Goal: Find specific fact: Find specific fact

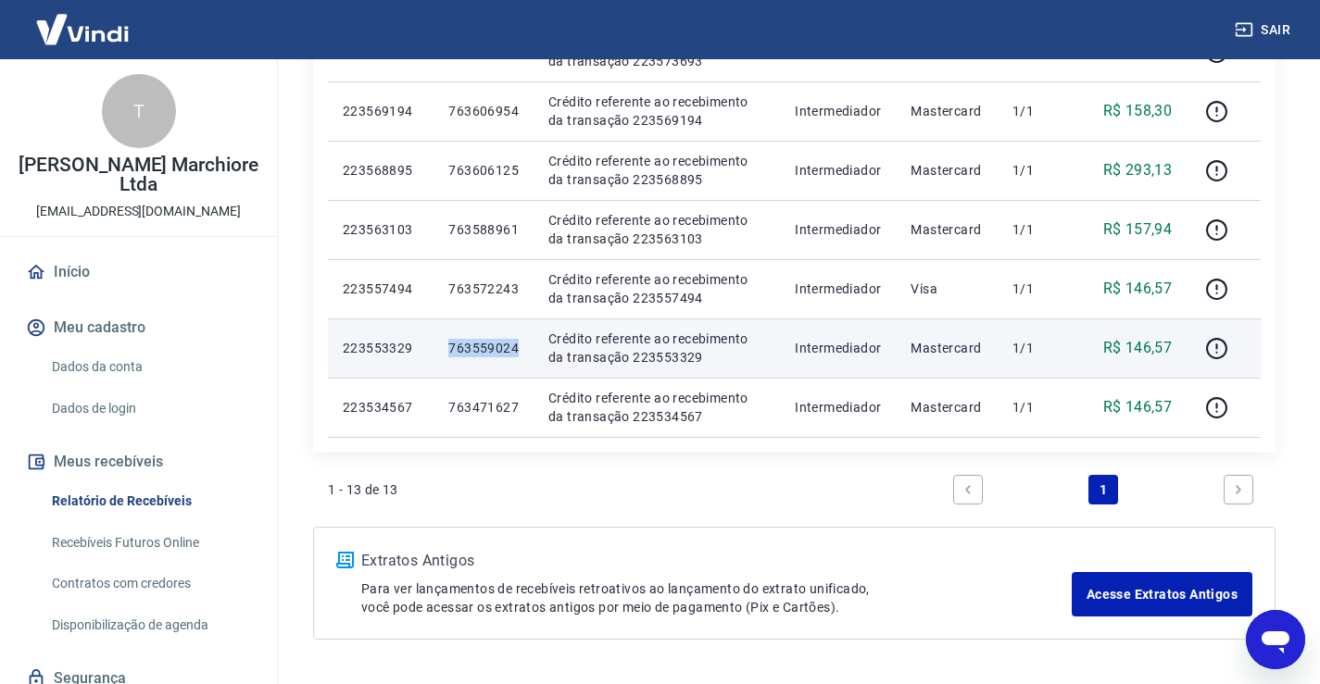
drag, startPoint x: 450, startPoint y: 347, endPoint x: 520, endPoint y: 344, distance: 70.4
click at [520, 344] on td "763559024" at bounding box center [483, 348] width 100 height 59
copy p "763559024"
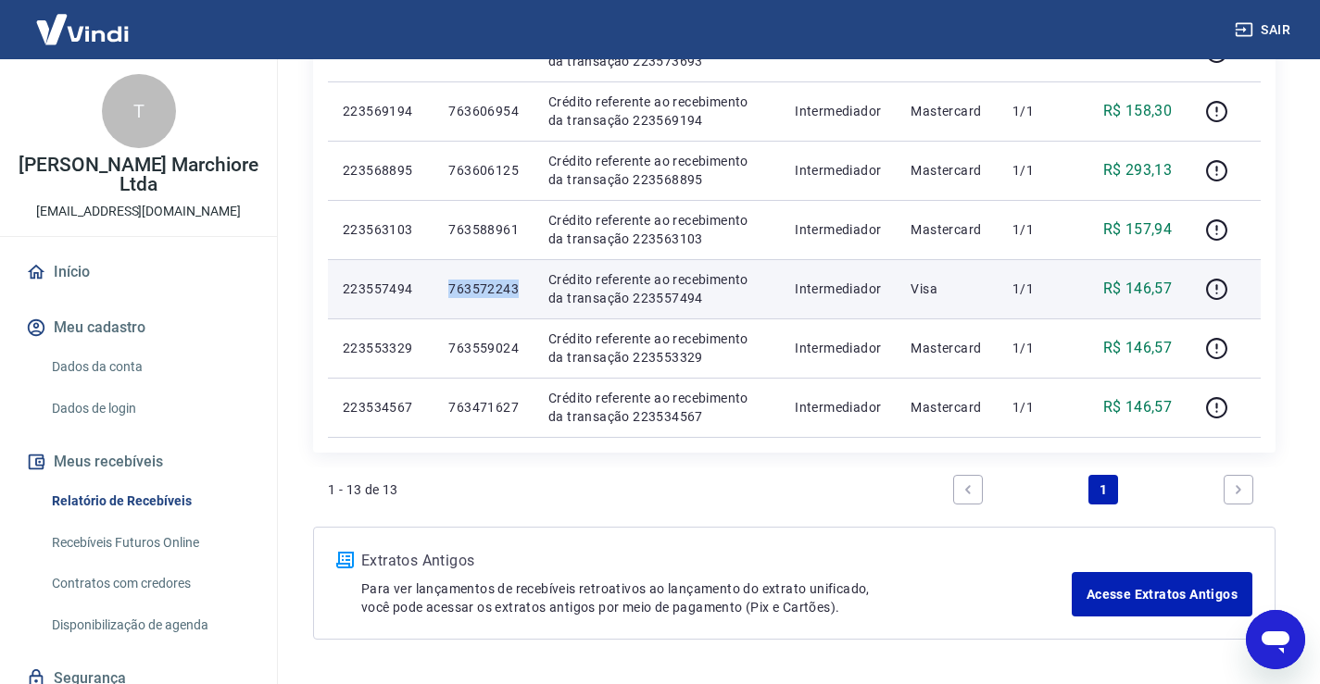
drag, startPoint x: 452, startPoint y: 286, endPoint x: 520, endPoint y: 285, distance: 67.6
click at [520, 285] on td "763572243" at bounding box center [483, 288] width 100 height 59
copy p "763572243"
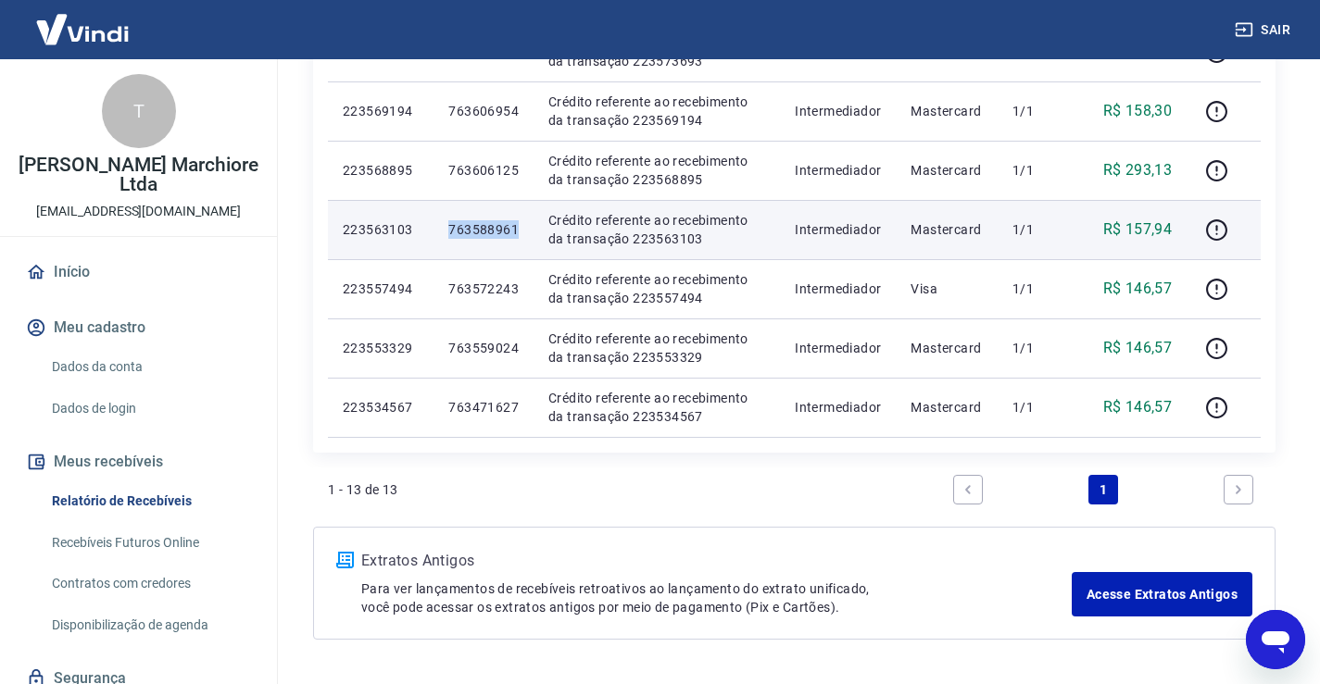
drag, startPoint x: 450, startPoint y: 229, endPoint x: 521, endPoint y: 228, distance: 71.3
click at [521, 228] on td "763588961" at bounding box center [483, 229] width 100 height 59
copy p "763588961"
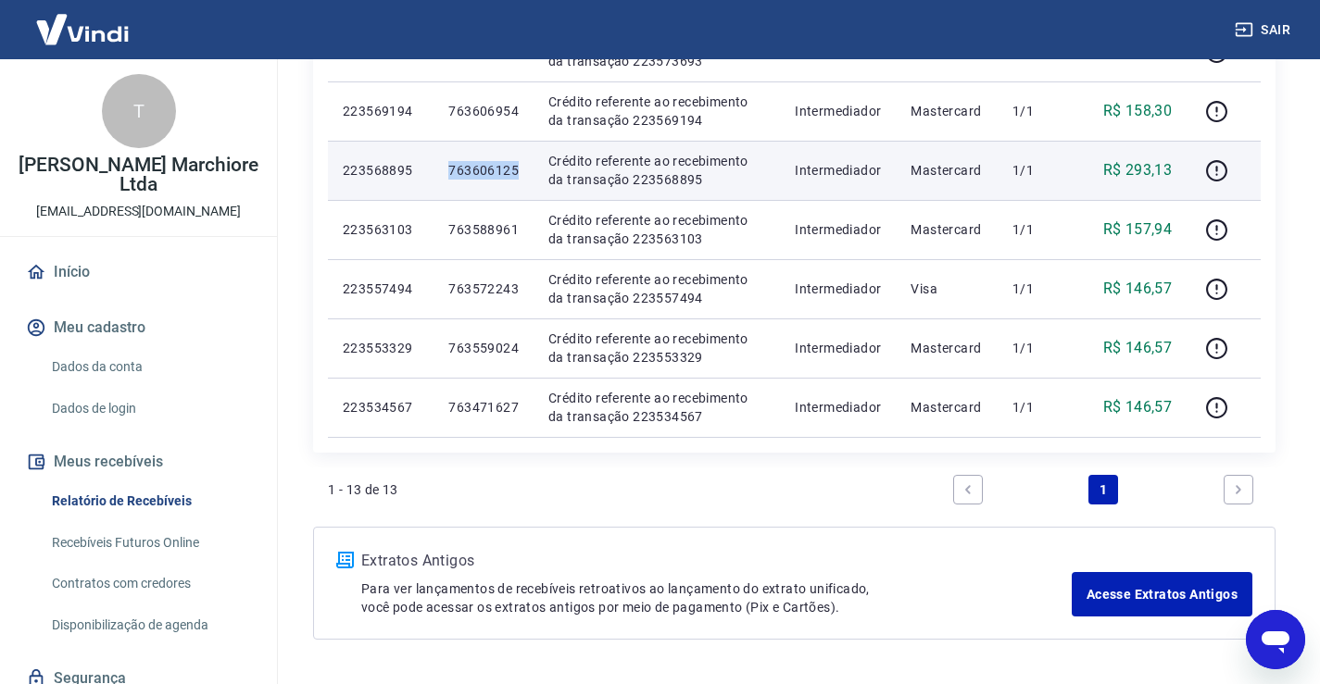
drag, startPoint x: 452, startPoint y: 171, endPoint x: 519, endPoint y: 168, distance: 66.8
click at [519, 168] on p "763606125" at bounding box center [483, 170] width 70 height 19
copy p "763606125"
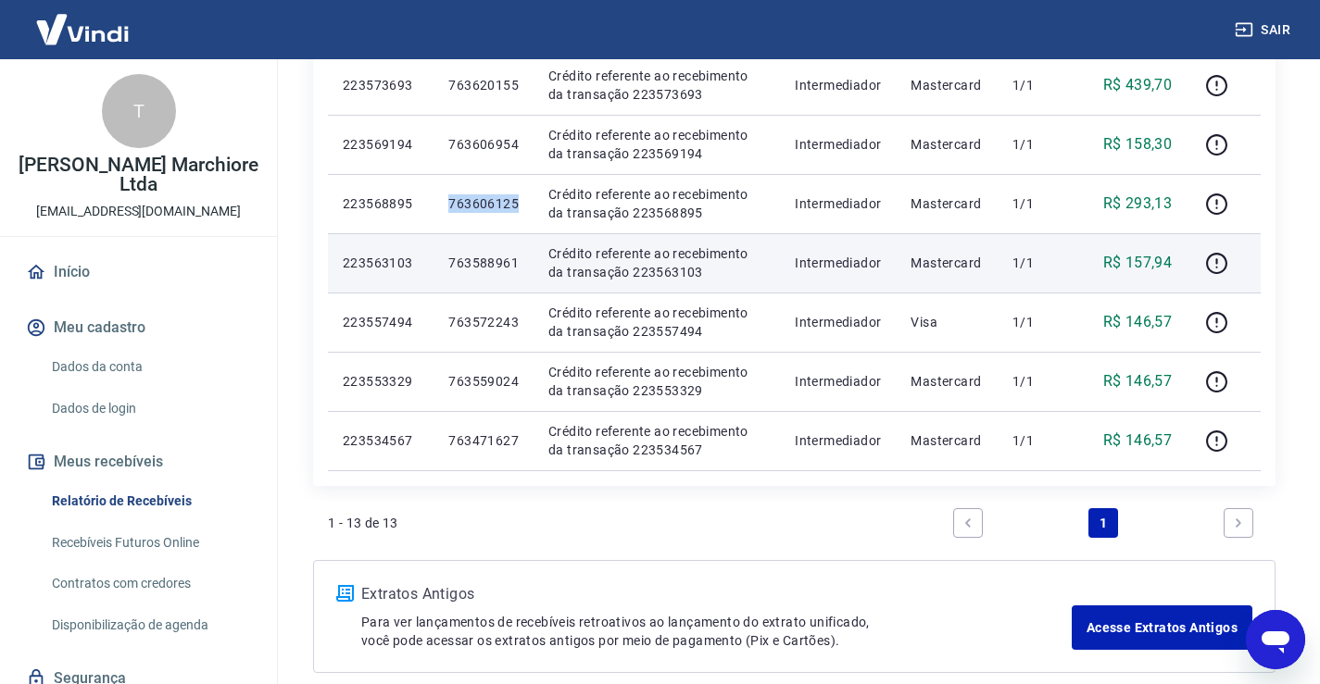
scroll to position [679, 0]
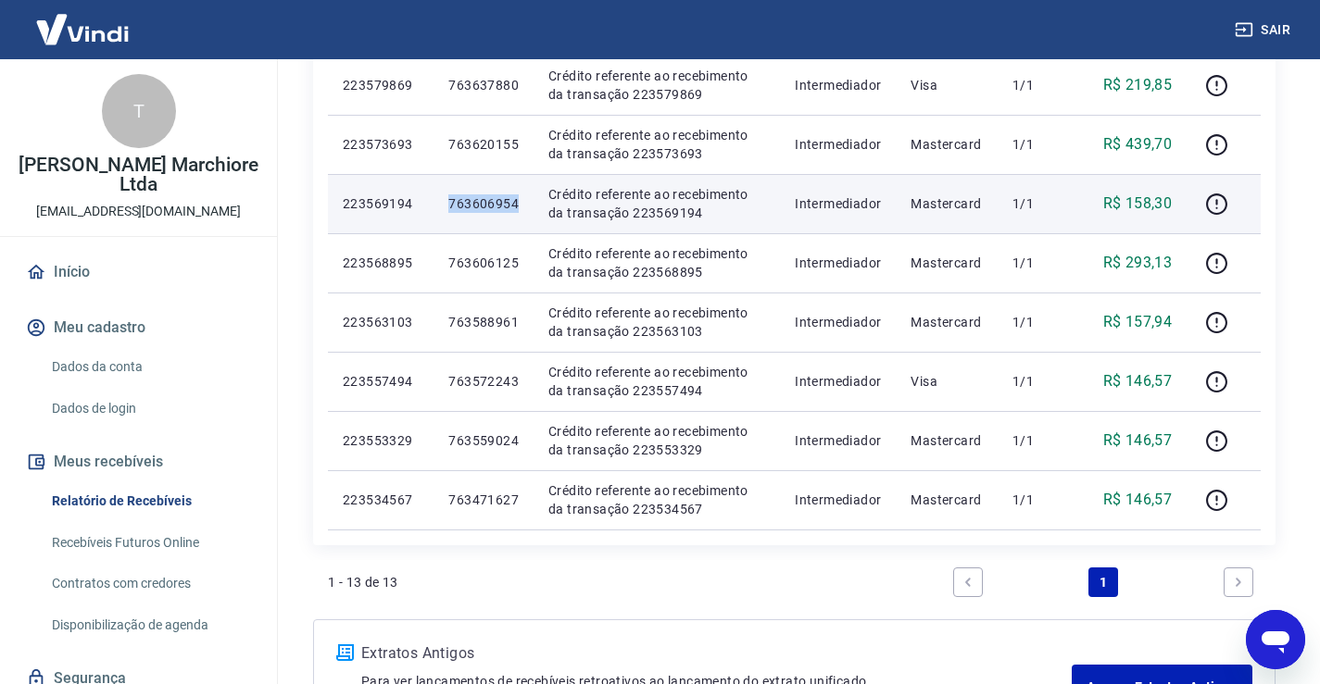
drag, startPoint x: 450, startPoint y: 203, endPoint x: 530, endPoint y: 204, distance: 79.6
click at [530, 204] on td "763606954" at bounding box center [483, 203] width 100 height 59
copy p "763606954"
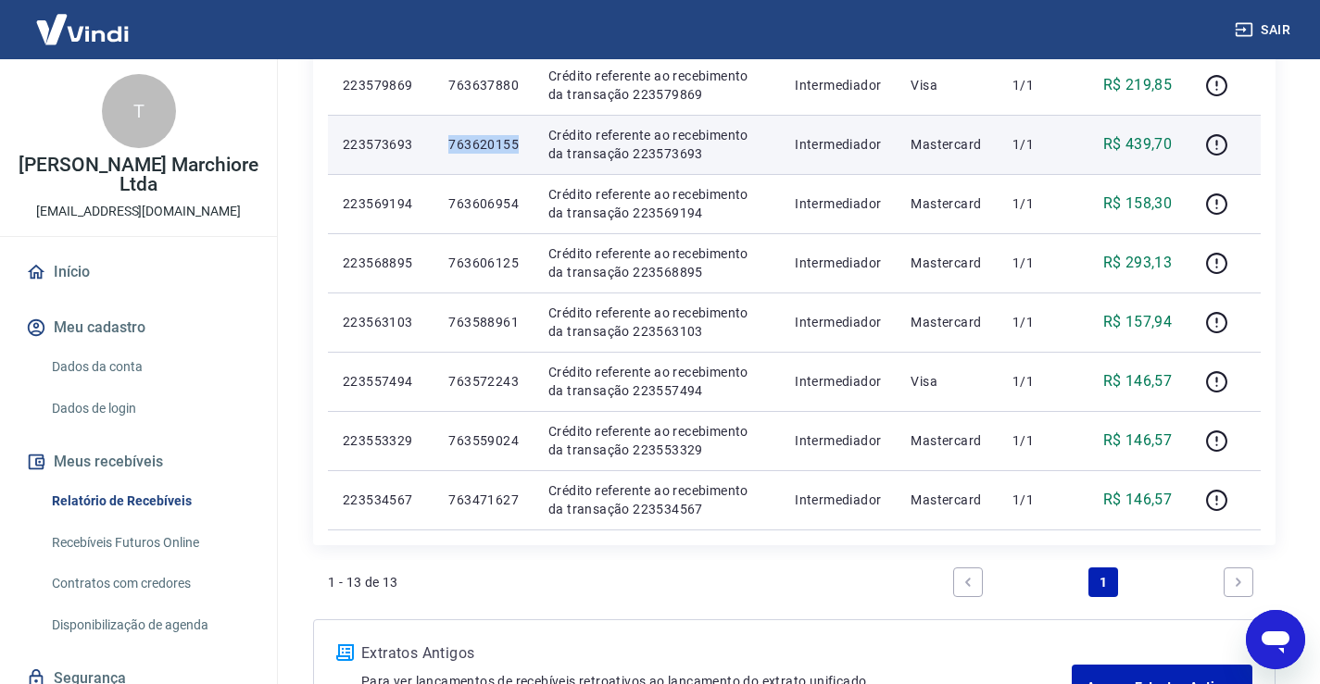
drag, startPoint x: 450, startPoint y: 142, endPoint x: 520, endPoint y: 142, distance: 69.5
click at [520, 142] on td "763620155" at bounding box center [483, 144] width 100 height 59
copy p "763620155"
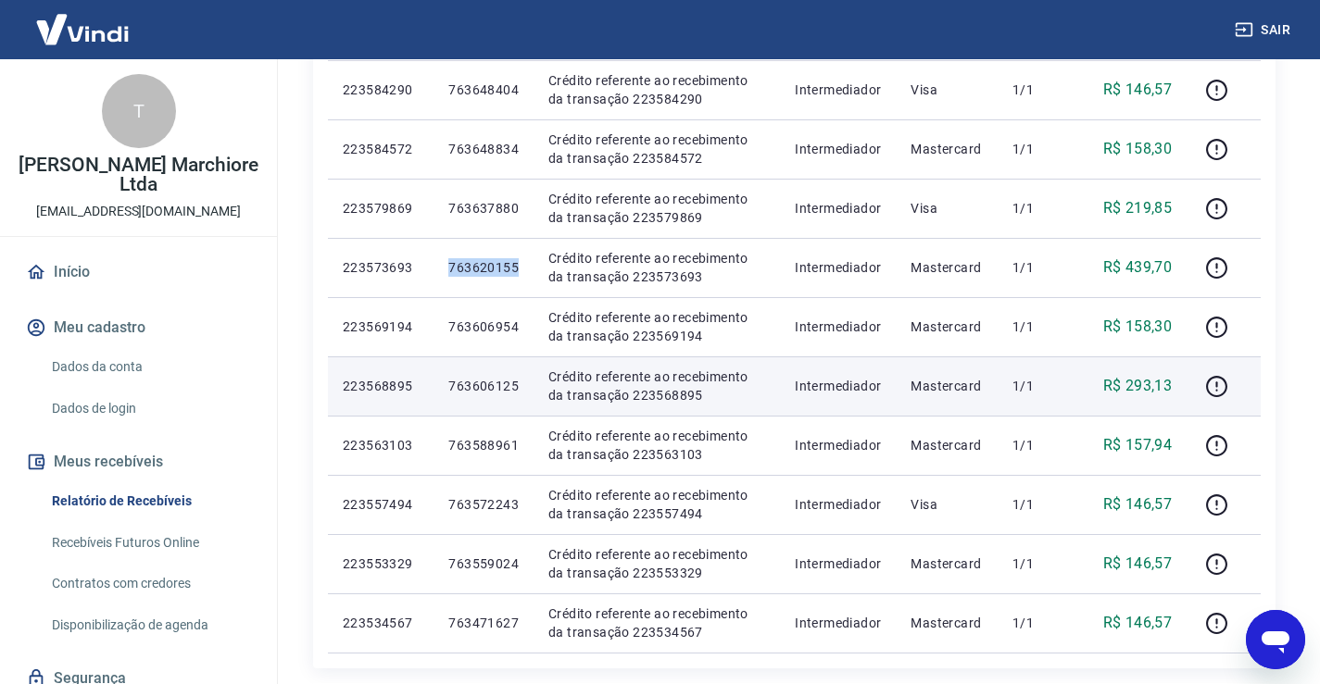
scroll to position [494, 0]
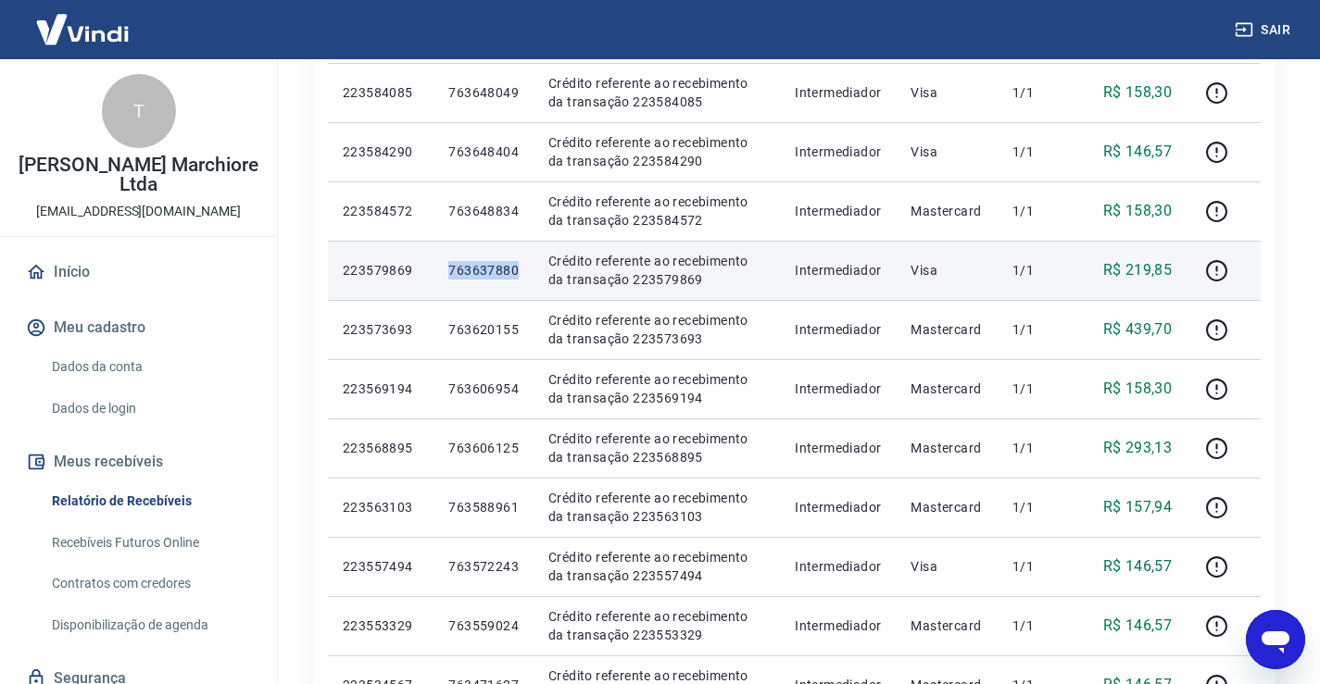
drag, startPoint x: 450, startPoint y: 265, endPoint x: 507, endPoint y: 271, distance: 57.8
click at [520, 274] on td "763637880" at bounding box center [483, 270] width 100 height 59
copy p "763637880"
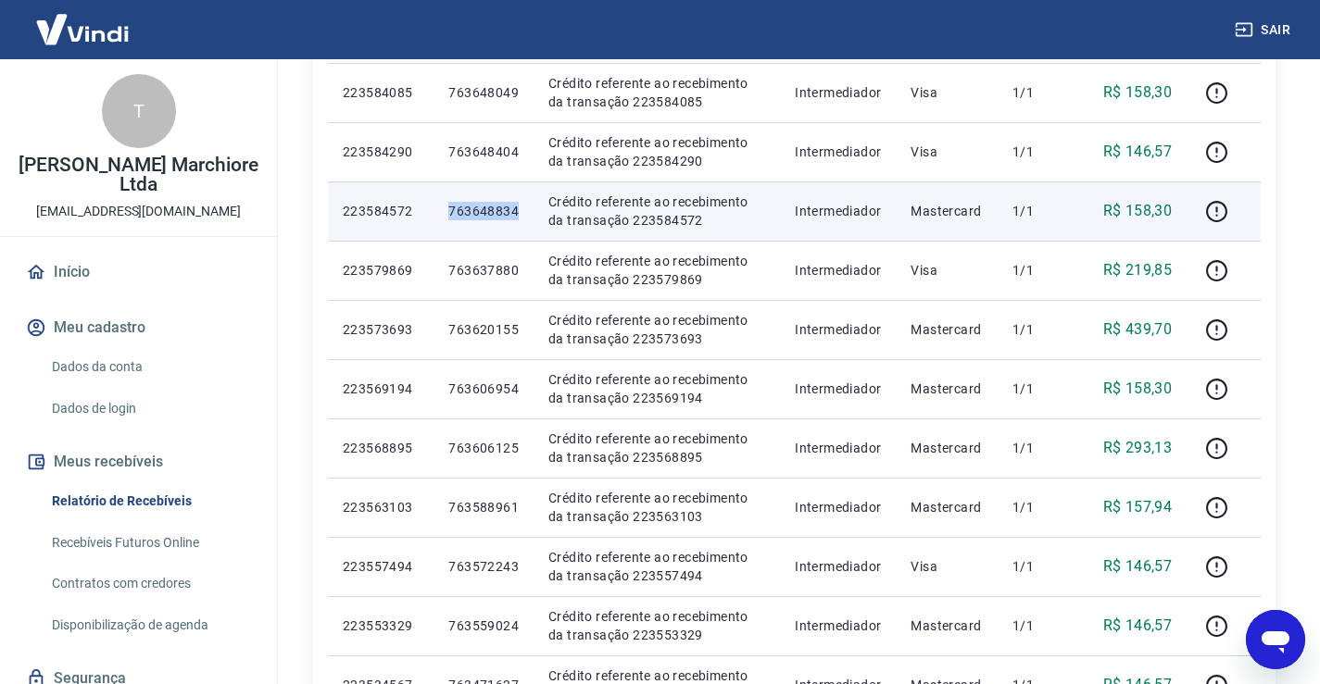
drag, startPoint x: 450, startPoint y: 213, endPoint x: 520, endPoint y: 215, distance: 69.5
click at [520, 215] on td "763648834" at bounding box center [483, 211] width 100 height 59
copy p "763648834"
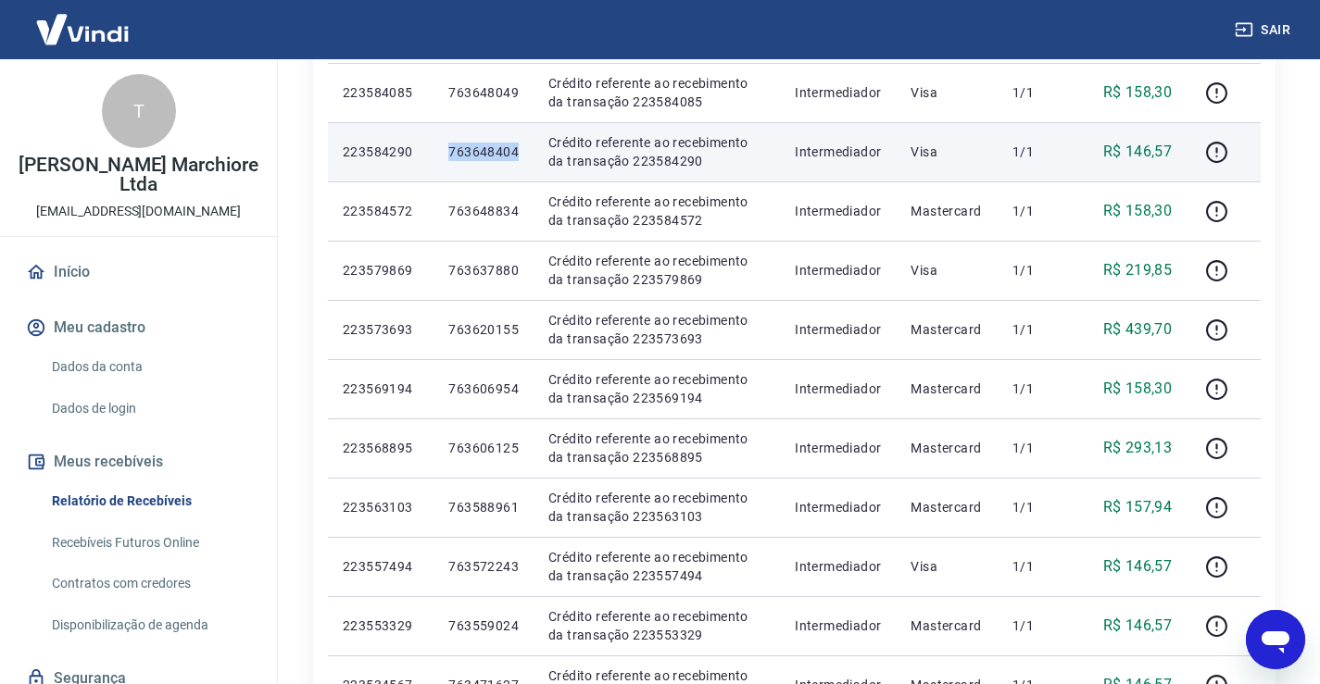
drag, startPoint x: 451, startPoint y: 153, endPoint x: 532, endPoint y: 153, distance: 80.6
click at [532, 153] on td "763648404" at bounding box center [483, 151] width 100 height 59
copy p "763648404"
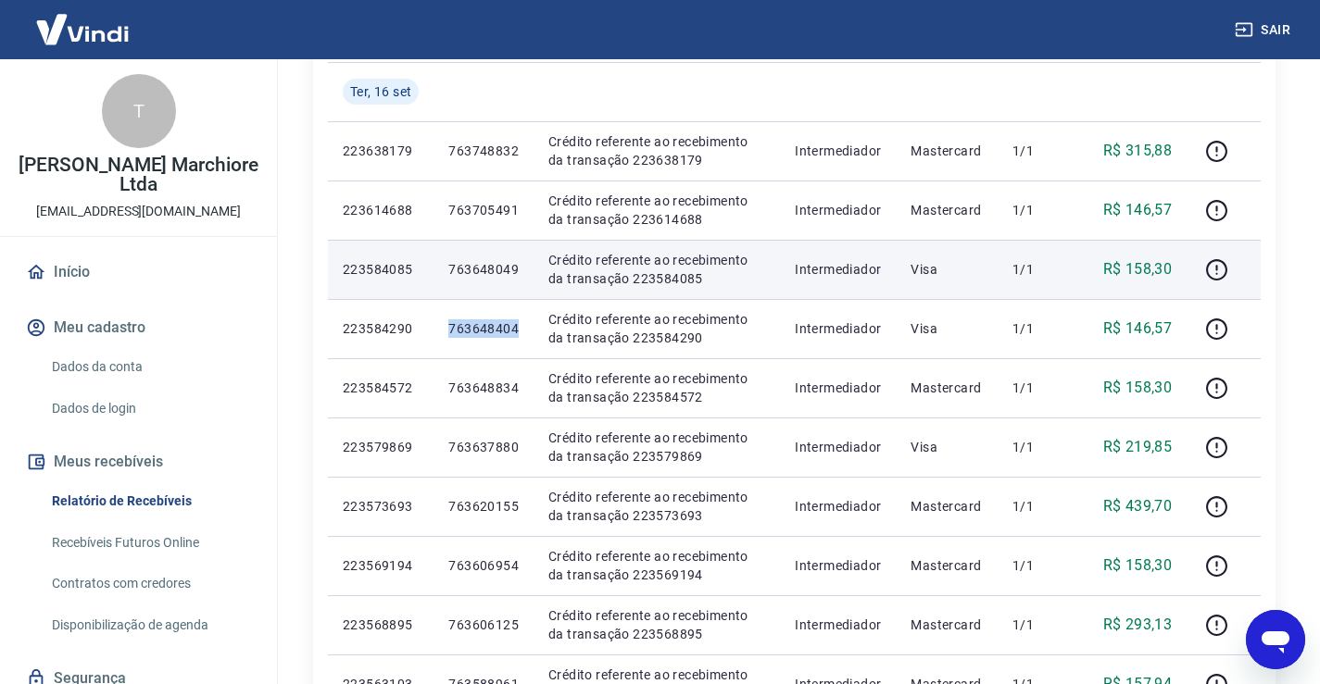
scroll to position [247, 0]
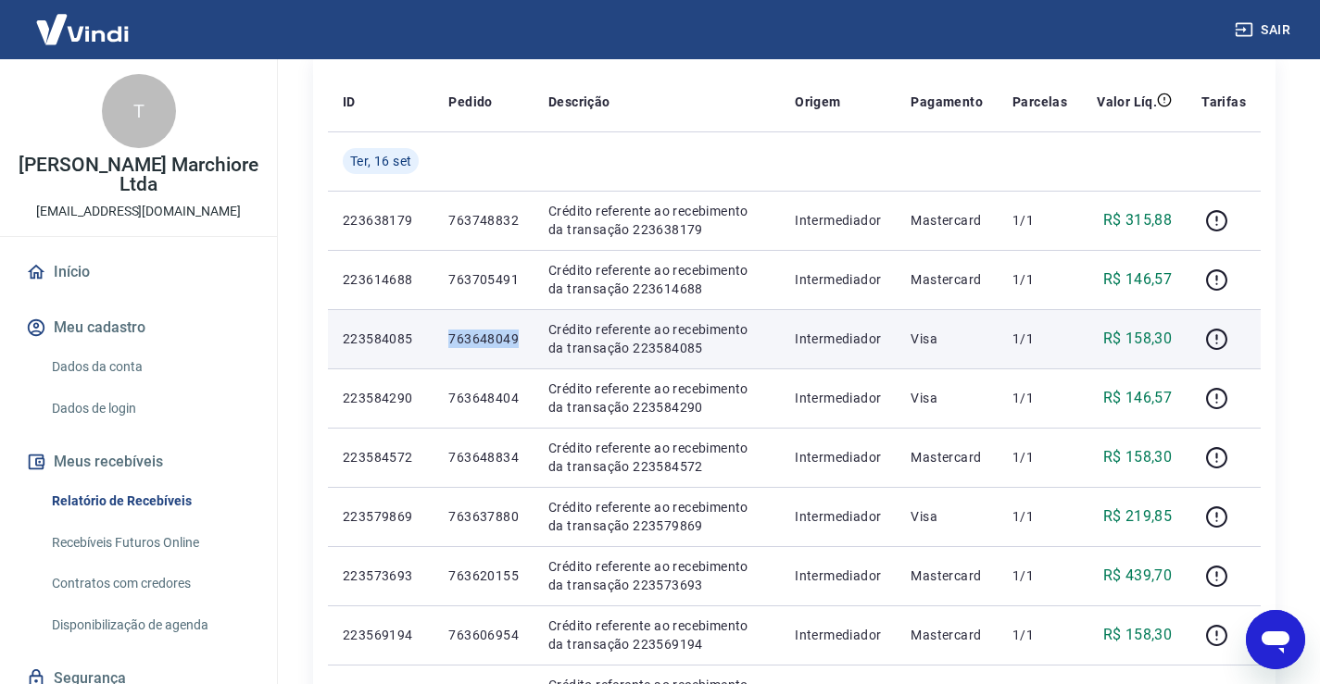
drag, startPoint x: 452, startPoint y: 341, endPoint x: 517, endPoint y: 350, distance: 65.5
click at [517, 350] on td "763648049" at bounding box center [483, 338] width 100 height 59
copy p "763648049"
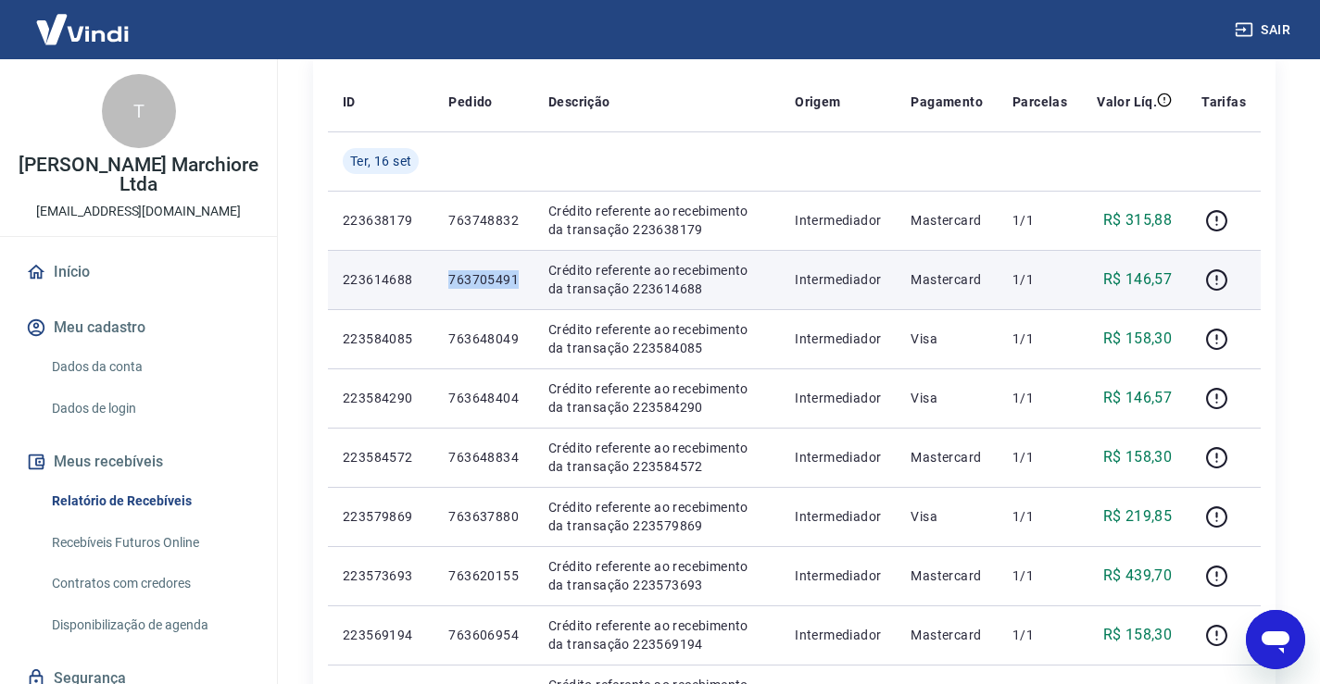
drag, startPoint x: 450, startPoint y: 279, endPoint x: 520, endPoint y: 282, distance: 70.4
click at [520, 282] on td "763705491" at bounding box center [483, 279] width 100 height 59
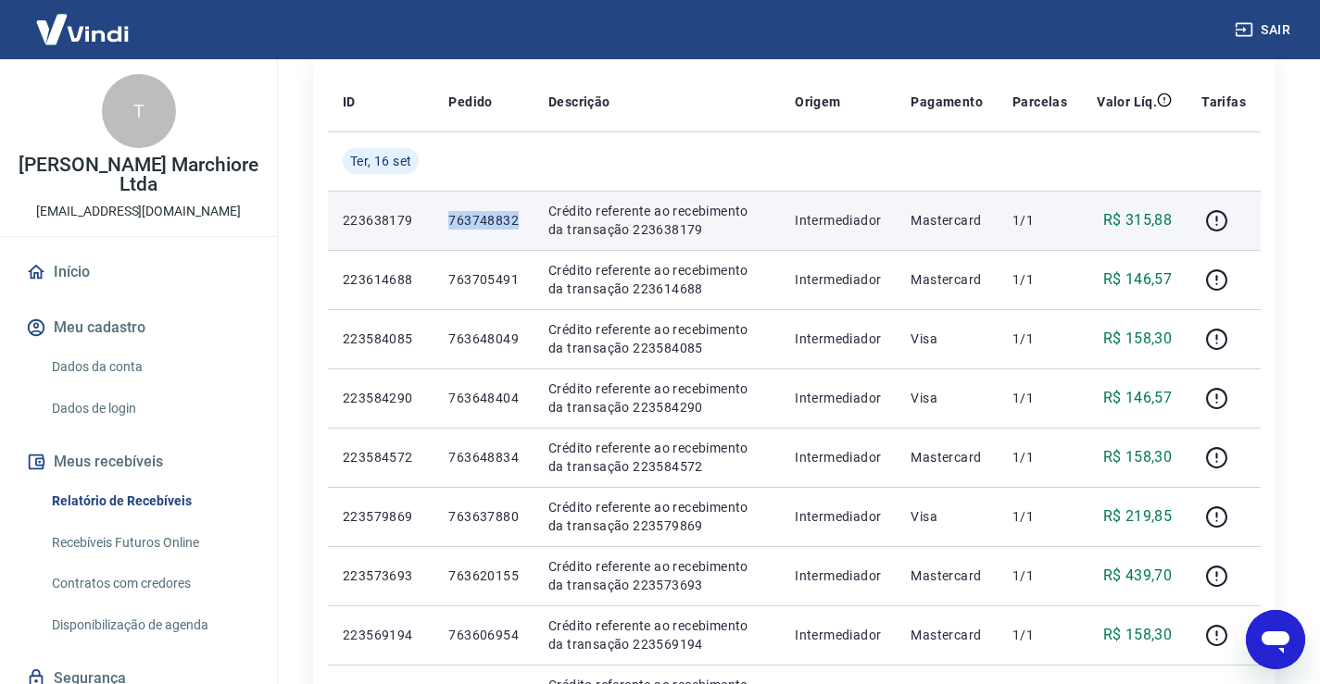
drag, startPoint x: 451, startPoint y: 219, endPoint x: 520, endPoint y: 226, distance: 69.8
click at [520, 226] on td "763748832" at bounding box center [483, 220] width 100 height 59
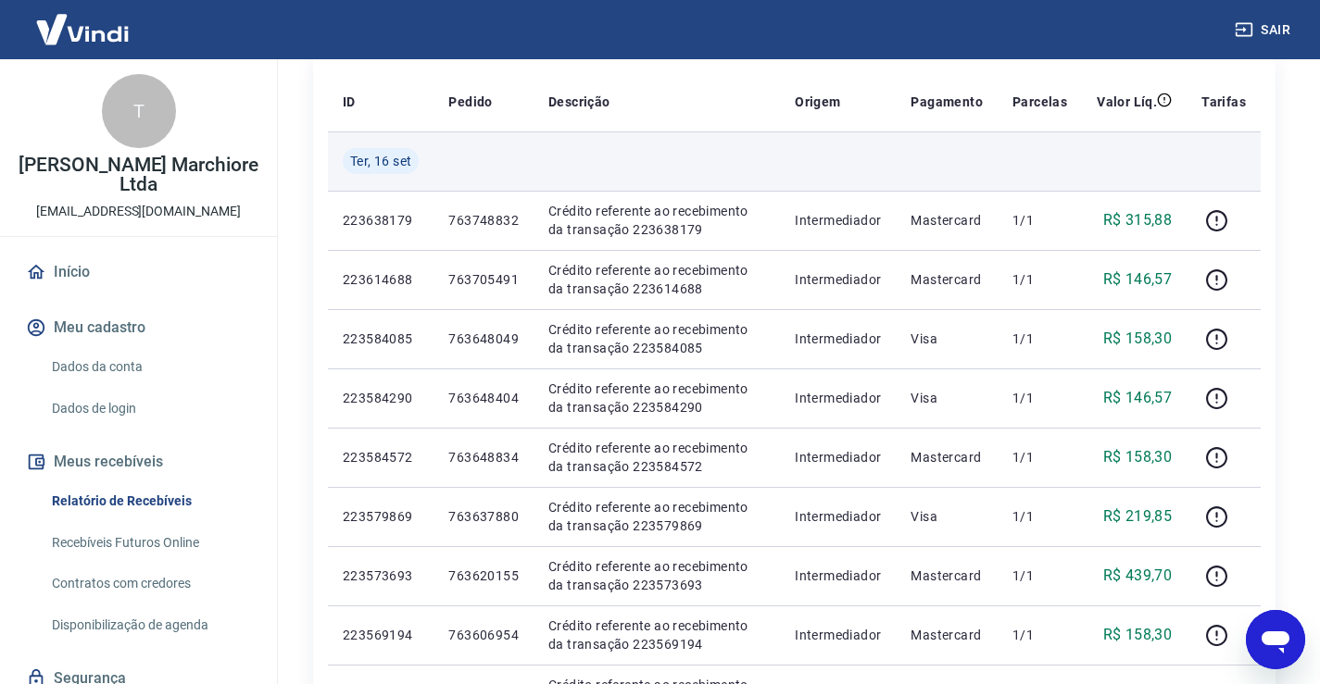
click at [672, 167] on td at bounding box center [656, 160] width 246 height 59
